Goal: Find specific fact: Find specific fact

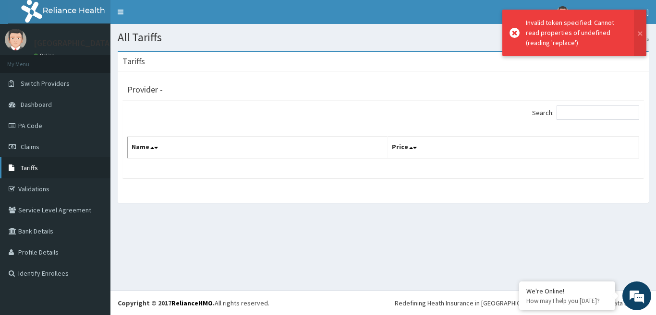
click at [46, 170] on link "Tariffs" at bounding box center [55, 167] width 110 height 21
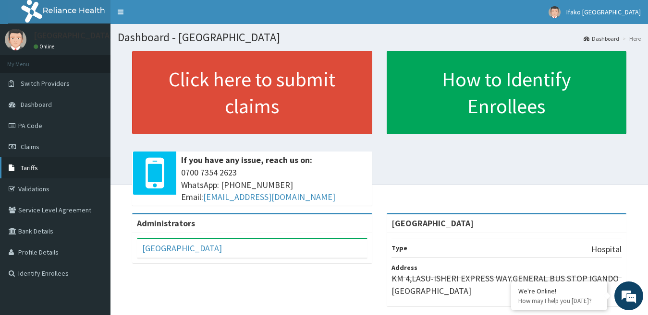
click at [29, 168] on span "Tariffs" at bounding box center [29, 168] width 17 height 9
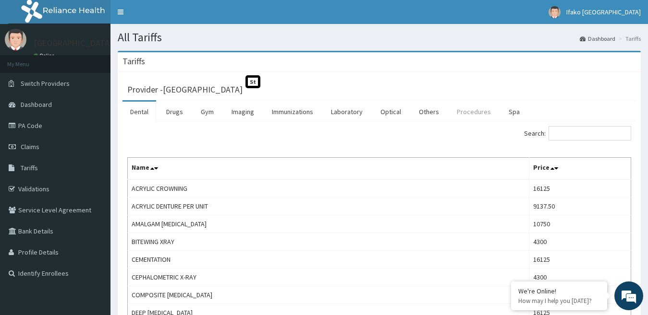
click at [474, 117] on link "Procedures" at bounding box center [473, 112] width 49 height 20
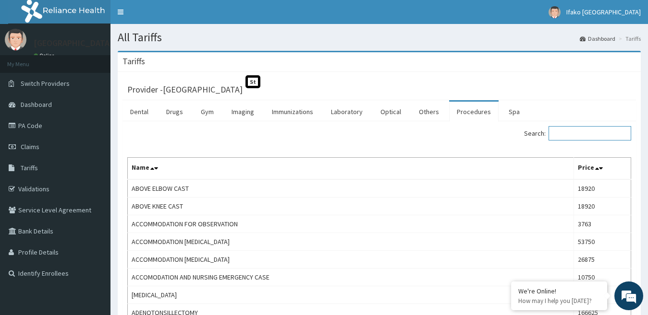
click at [575, 132] on input "Search:" at bounding box center [589, 133] width 83 height 14
drag, startPoint x: 575, startPoint y: 132, endPoint x: 488, endPoint y: 129, distance: 87.4
click at [488, 129] on div "Search: laceration" at bounding box center [509, 134] width 245 height 17
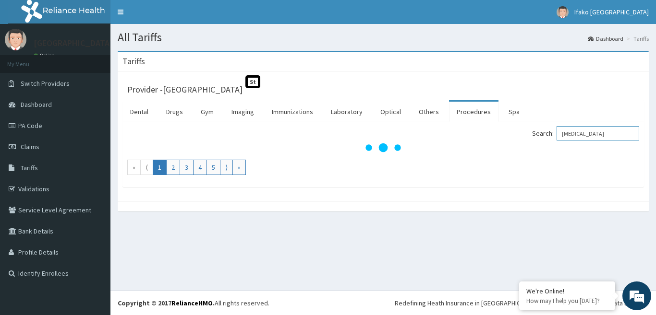
type input "laceration"
click at [441, 134] on div "Search: laceration" at bounding box center [514, 134] width 249 height 17
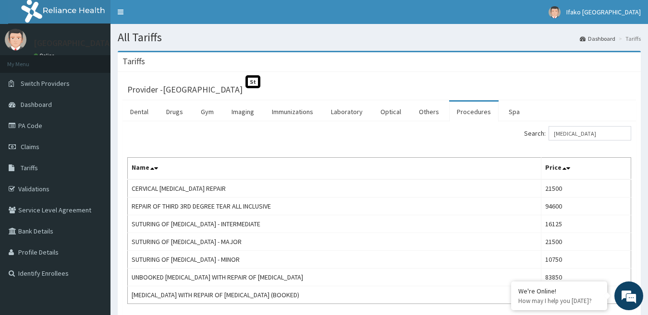
click at [302, 148] on div "Search: laceration Name Price CERVICAL LACERATION REPAIR 21500 REPAIR OF THIRD …" at bounding box center [379, 215] width 504 height 178
click at [233, 135] on div "Search: laceration" at bounding box center [379, 134] width 518 height 17
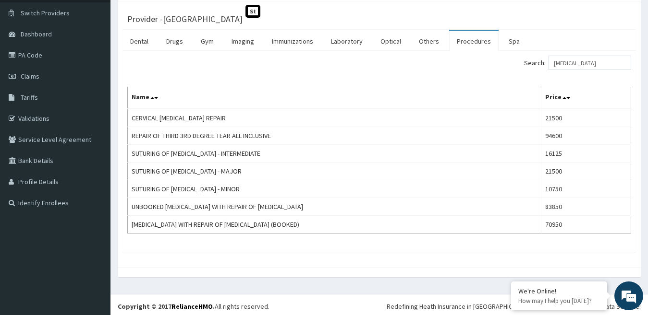
scroll to position [74, 0]
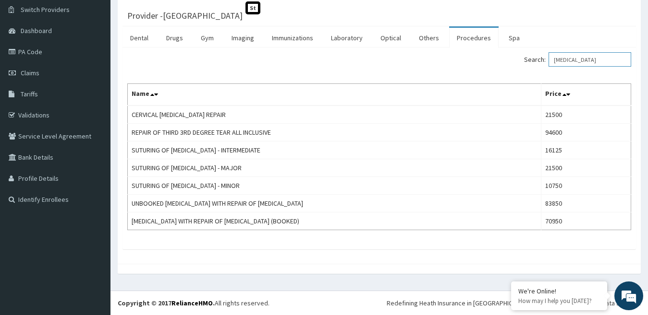
click at [592, 58] on input "laceration" at bounding box center [589, 59] width 83 height 14
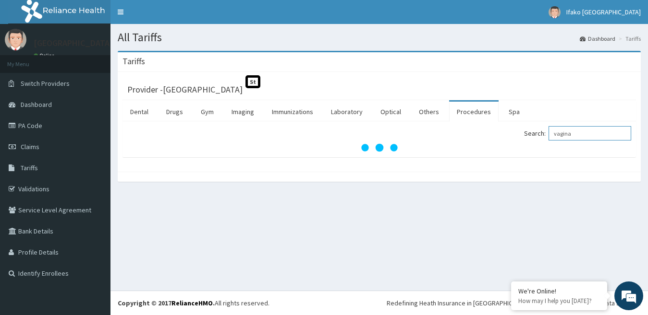
scroll to position [0, 0]
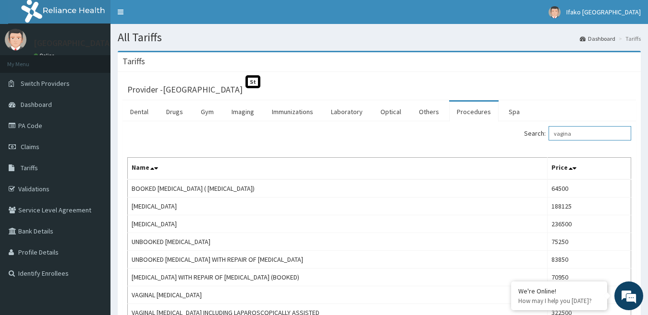
type input "vagina"
click at [331, 132] on div "Search: vagina" at bounding box center [379, 134] width 518 height 17
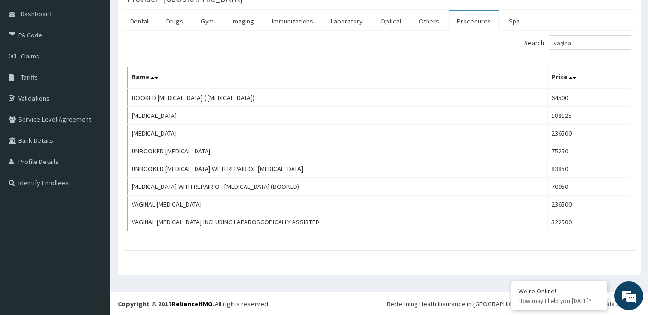
scroll to position [92, 0]
click at [583, 42] on input "vagina" at bounding box center [589, 42] width 83 height 14
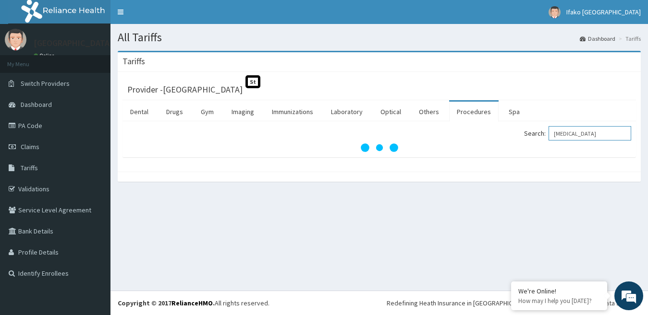
scroll to position [0, 0]
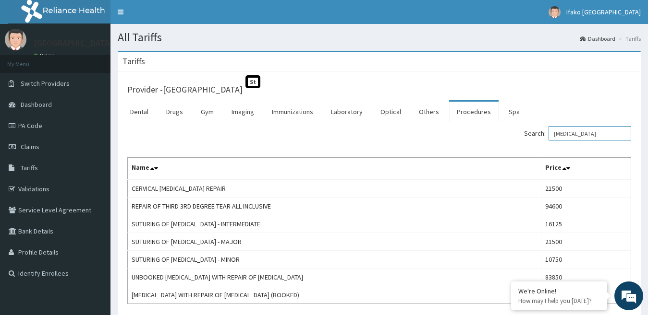
type input "laceration"
